Goal: Information Seeking & Learning: Understand process/instructions

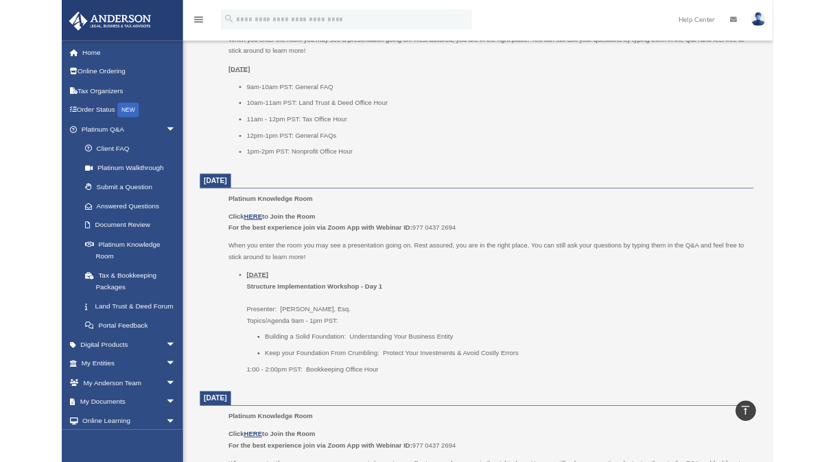
scroll to position [686, 0]
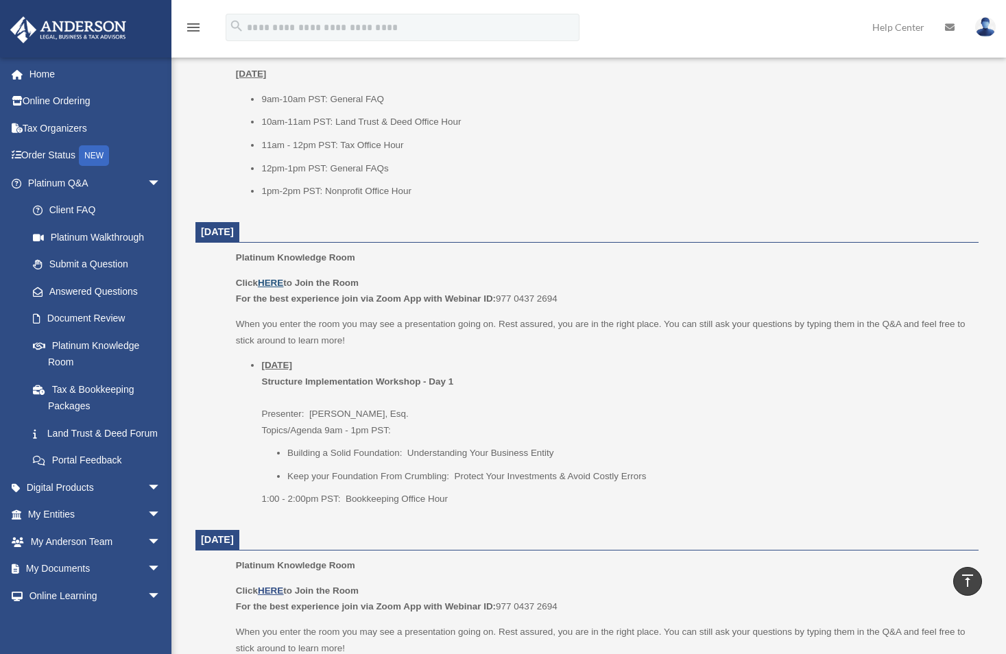
click at [271, 287] on u "HERE" at bounding box center [270, 283] width 25 height 10
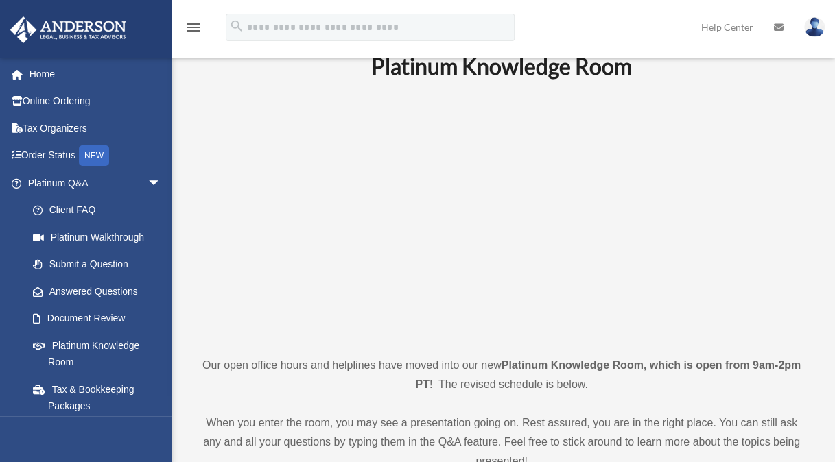
scroll to position [0, 0]
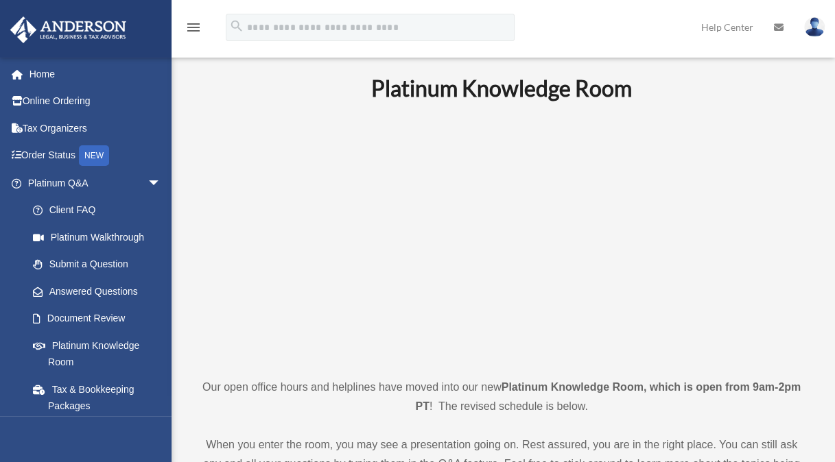
click at [732, 23] on link "Help Center" at bounding box center [727, 27] width 73 height 54
click at [735, 30] on link "Help Center" at bounding box center [727, 27] width 73 height 54
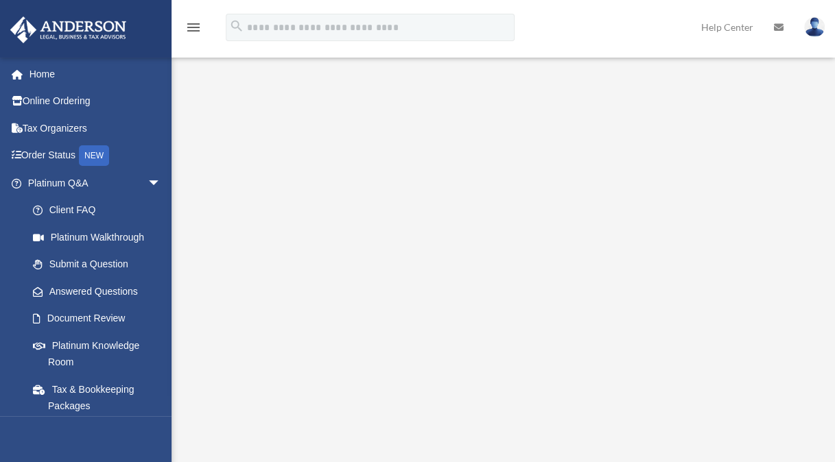
click at [723, 31] on link "Help Center" at bounding box center [727, 27] width 73 height 54
